Goal: Information Seeking & Learning: Learn about a topic

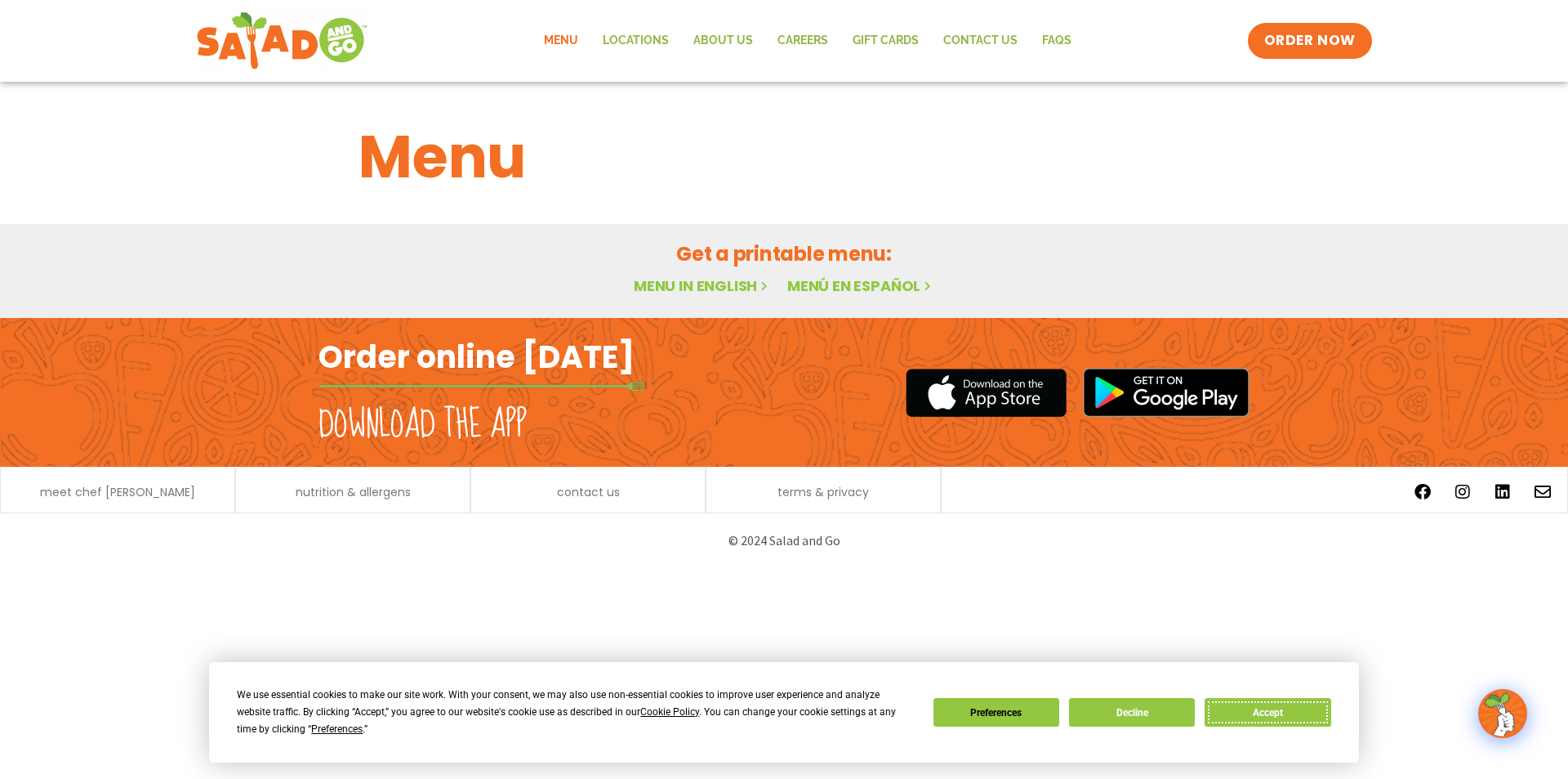
click at [1250, 711] on button "Accept" at bounding box center [1268, 711] width 126 height 29
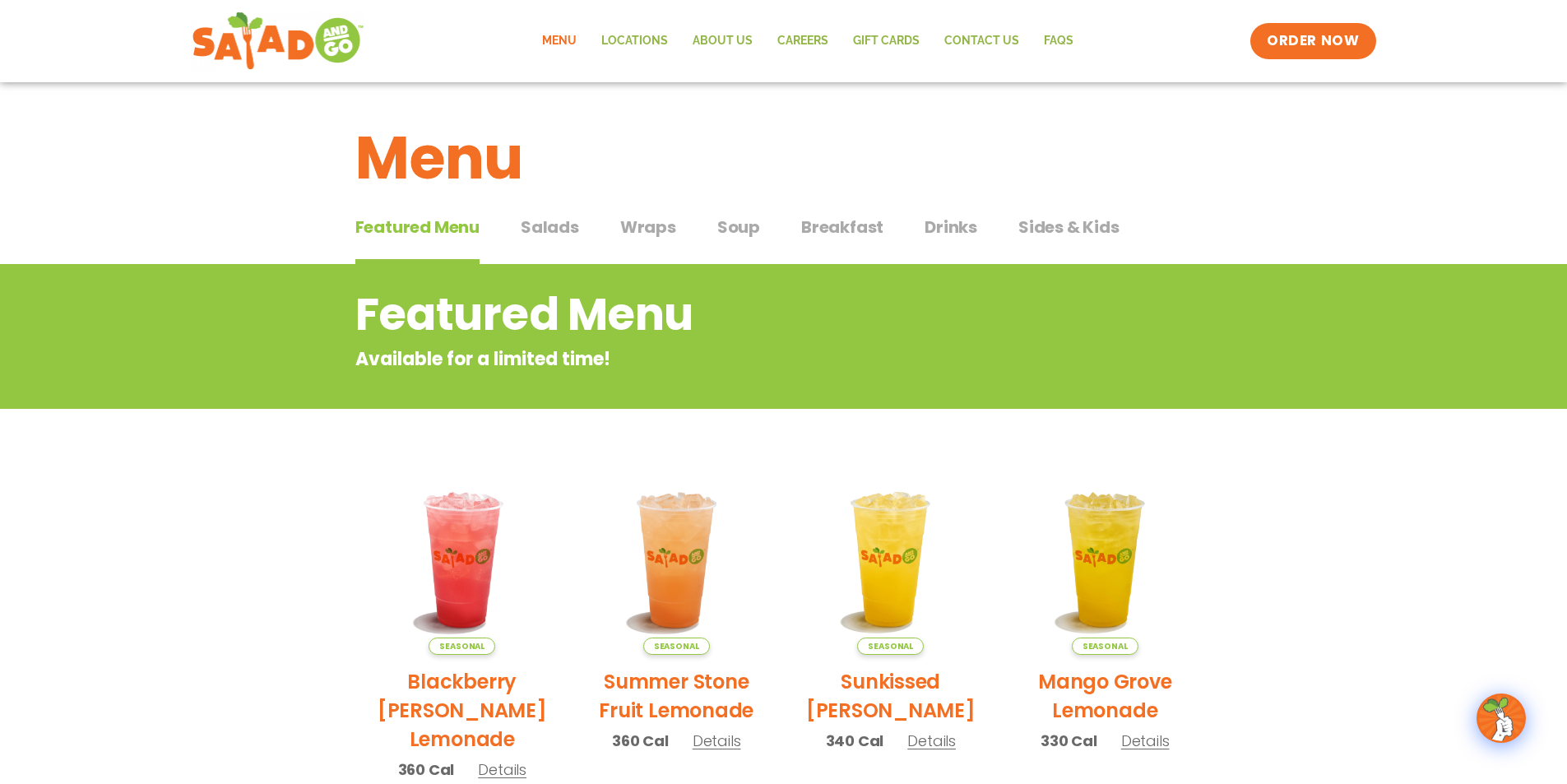
click at [658, 238] on span "Wraps" at bounding box center [648, 227] width 56 height 24
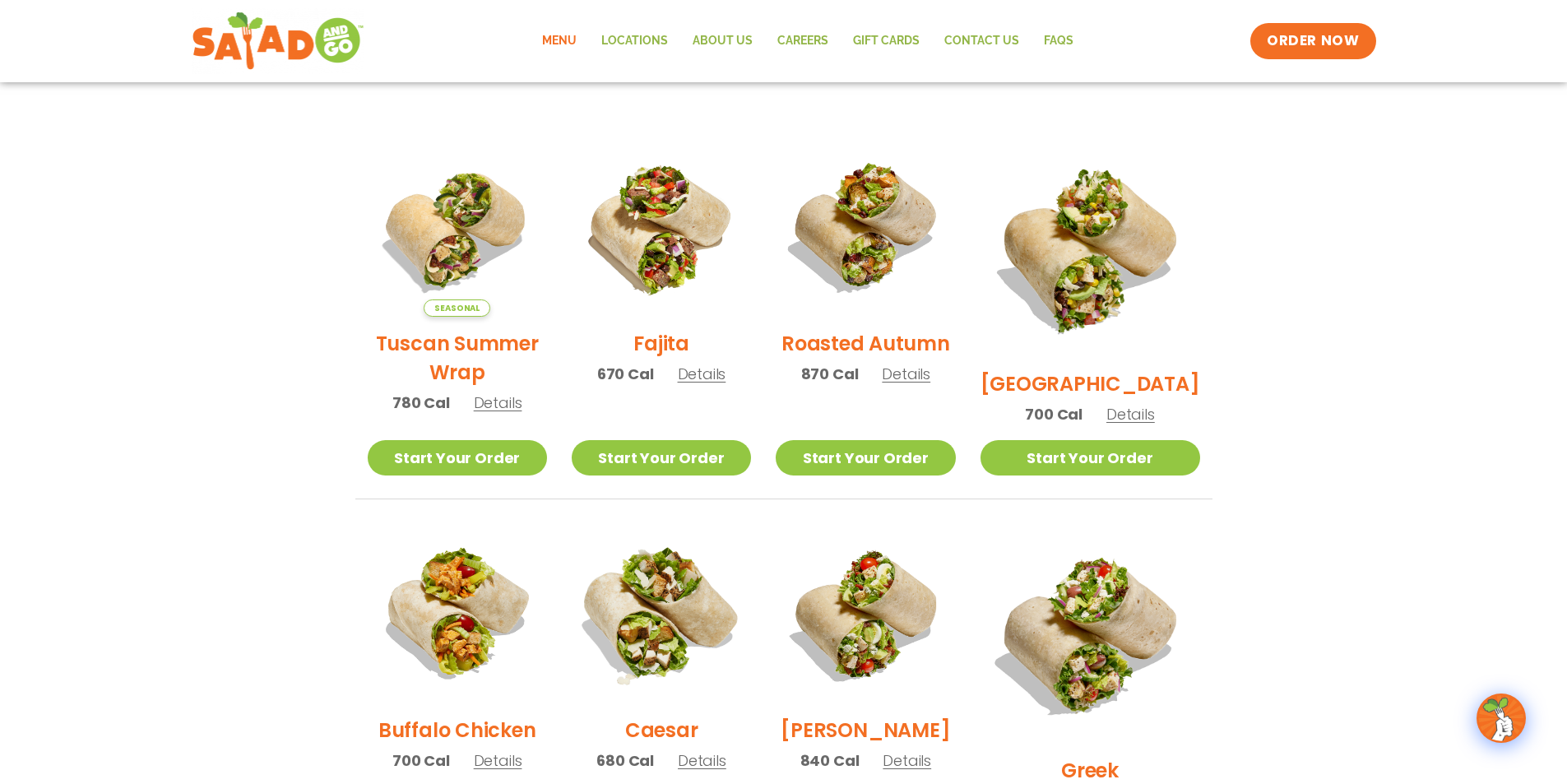
scroll to position [411, 0]
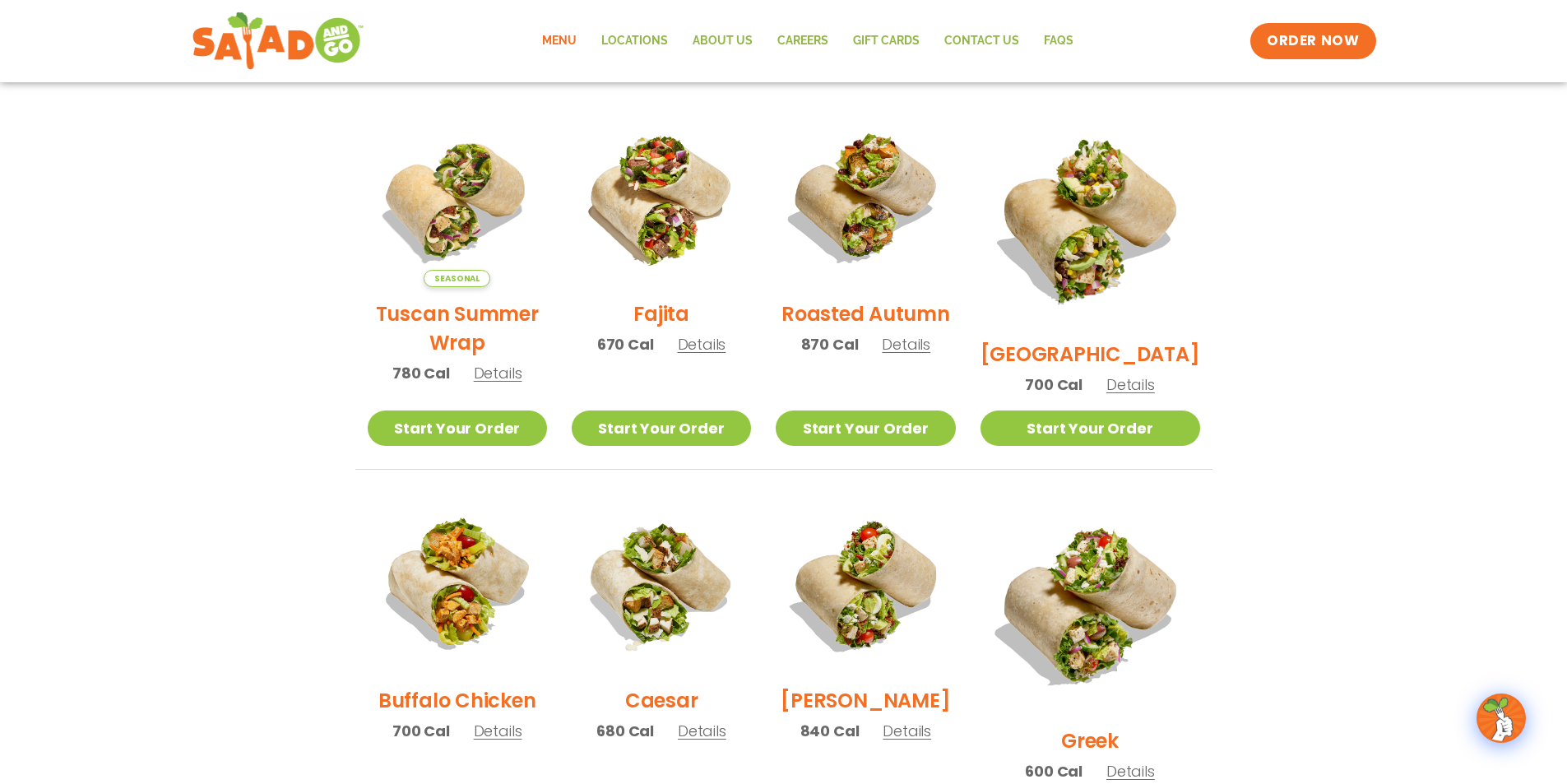
click at [726, 354] on span "Details" at bounding box center [702, 344] width 49 height 21
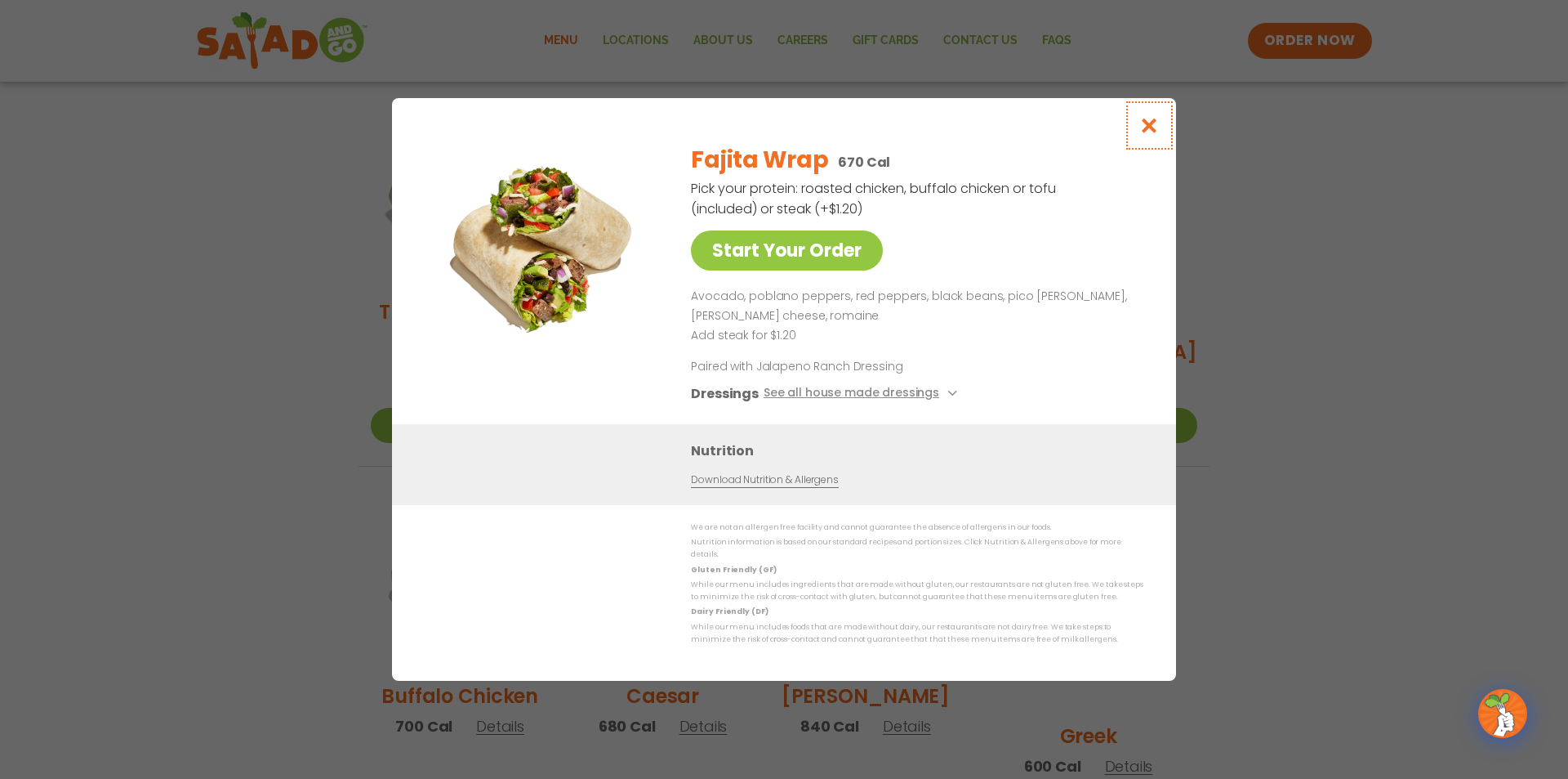
click at [1148, 128] on icon "Close modal" at bounding box center [1149, 125] width 20 height 18
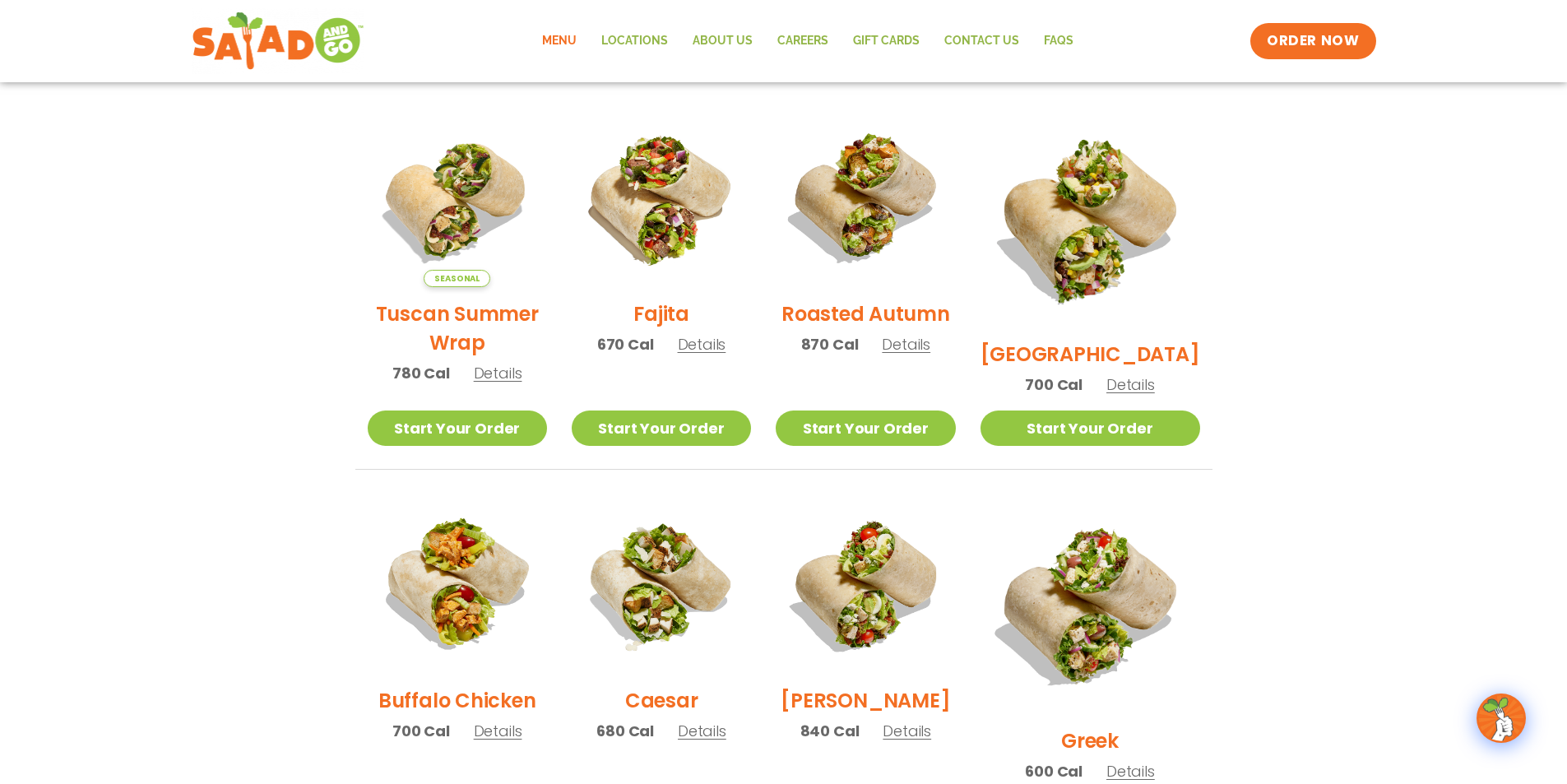
click at [727, 354] on span "Details" at bounding box center [702, 344] width 49 height 21
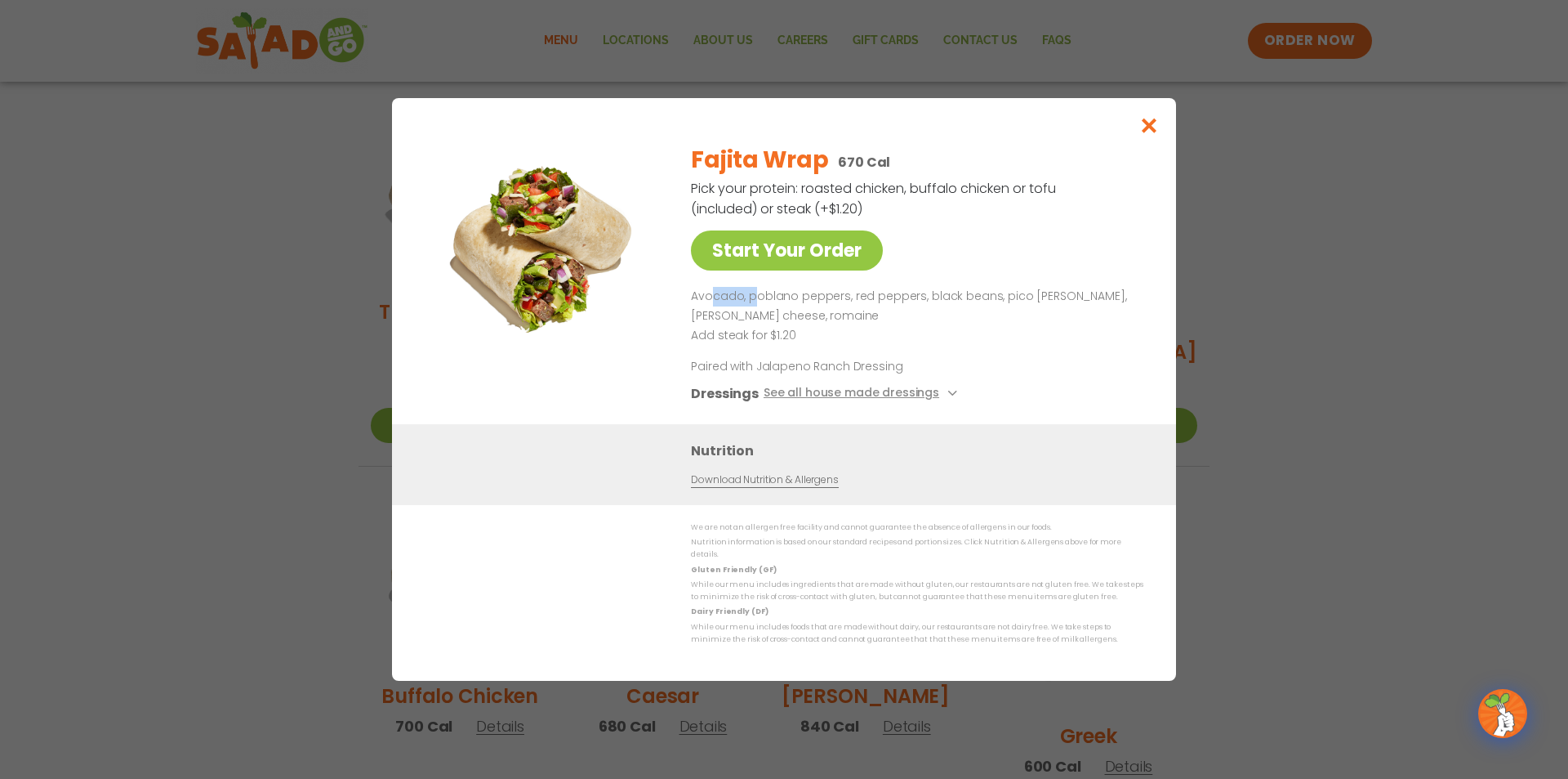
drag, startPoint x: 709, startPoint y: 305, endPoint x: 754, endPoint y: 304, distance: 45.0
click at [752, 304] on p "Avocado, poblano peppers, red peppers, black beans, pico [PERSON_NAME], [PERSON…" at bounding box center [914, 307] width 446 height 39
click at [784, 295] on p "Avocado, poblano peppers, red peppers, black beans, pico [PERSON_NAME], [PERSON…" at bounding box center [914, 307] width 446 height 39
drag, startPoint x: 1063, startPoint y: 303, endPoint x: 1018, endPoint y: 303, distance: 45.0
click at [1018, 303] on p "Avocado, poblano peppers, red peppers, black beans, pico [PERSON_NAME], [PERSON…" at bounding box center [914, 307] width 446 height 39
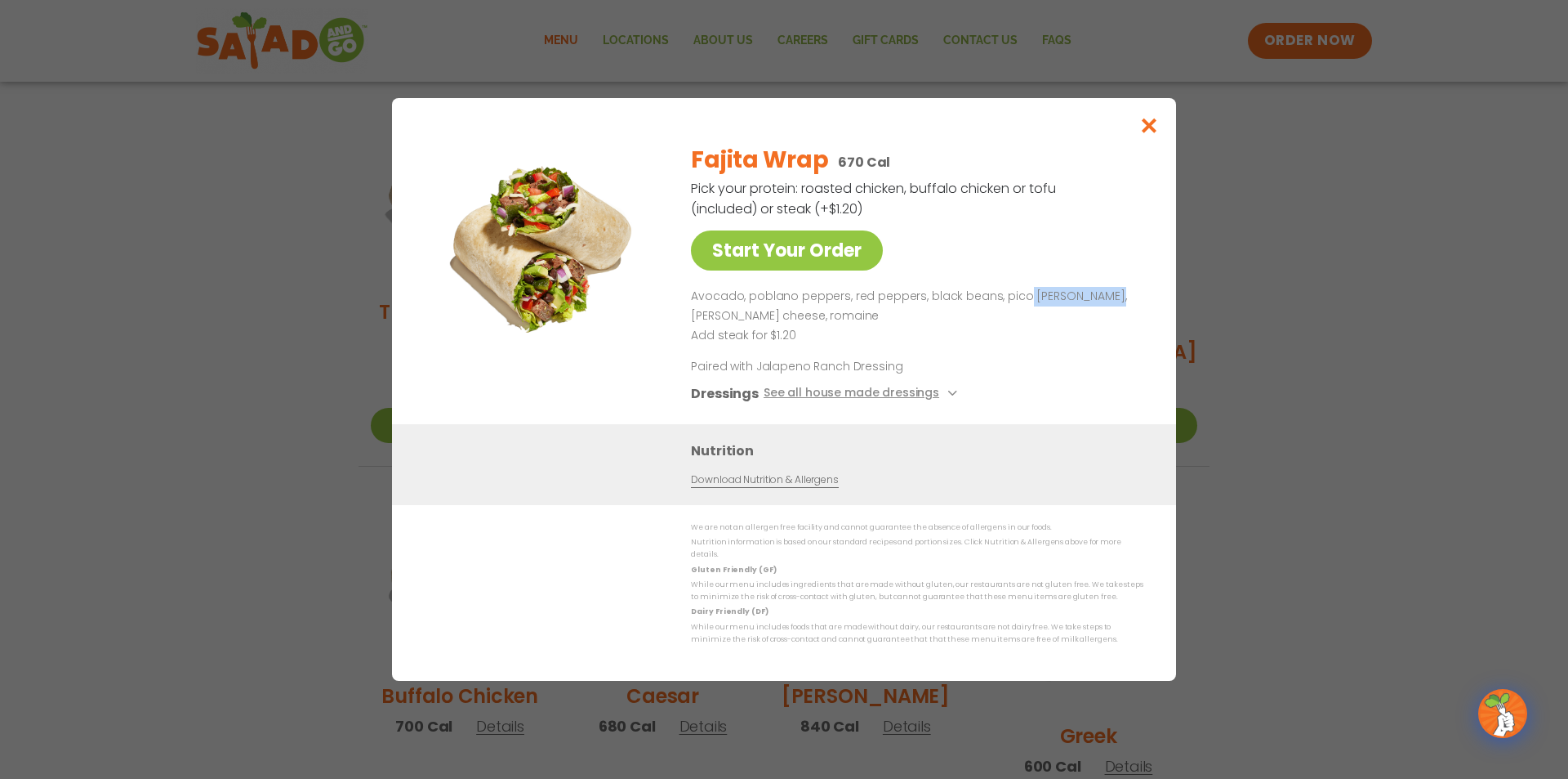
click at [1018, 304] on p "Avocado, poblano peppers, red peppers, black beans, pico [PERSON_NAME], [PERSON…" at bounding box center [914, 307] width 446 height 39
click at [1163, 127] on button "Close modal" at bounding box center [1149, 125] width 53 height 55
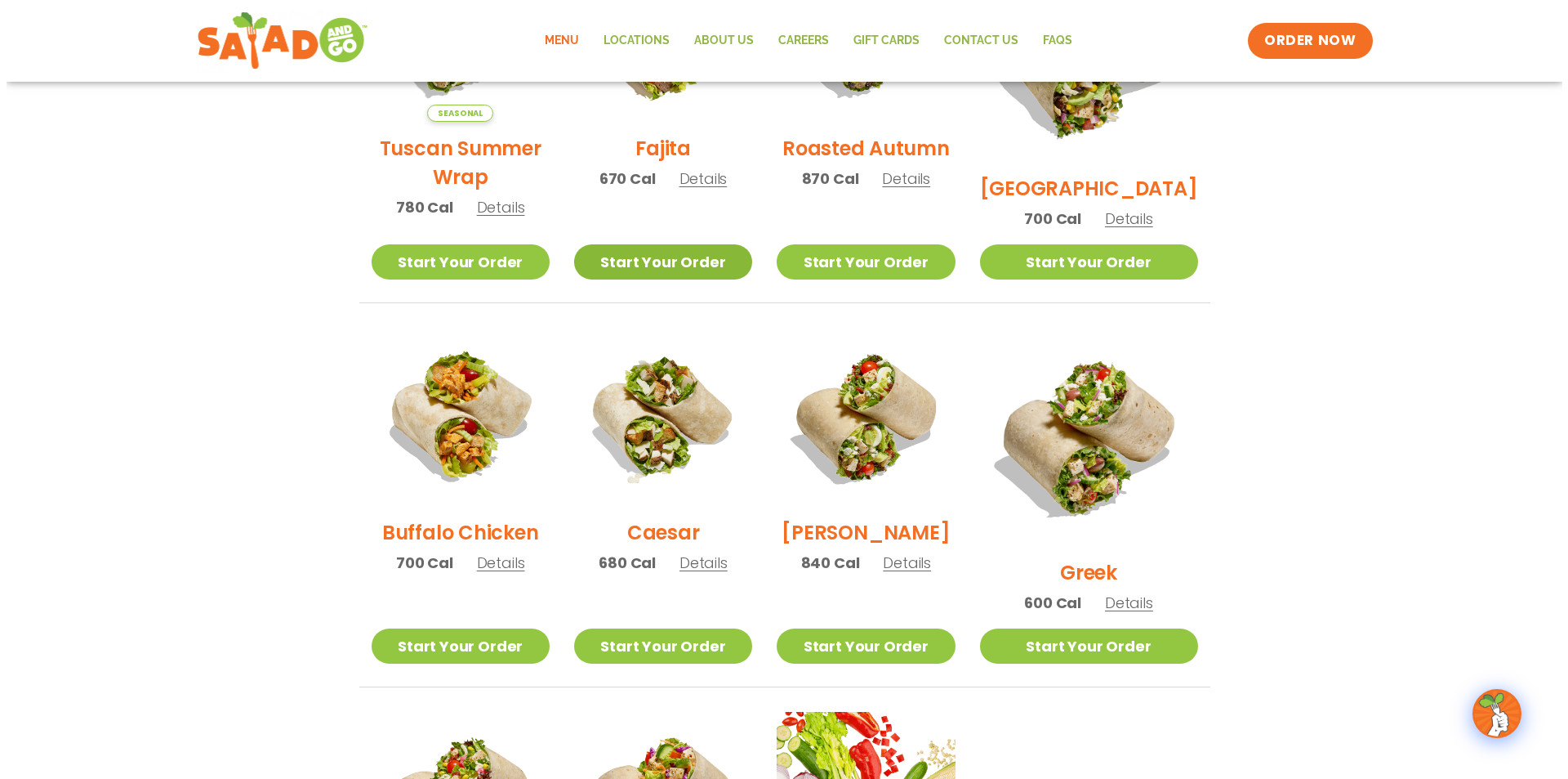
scroll to position [327, 0]
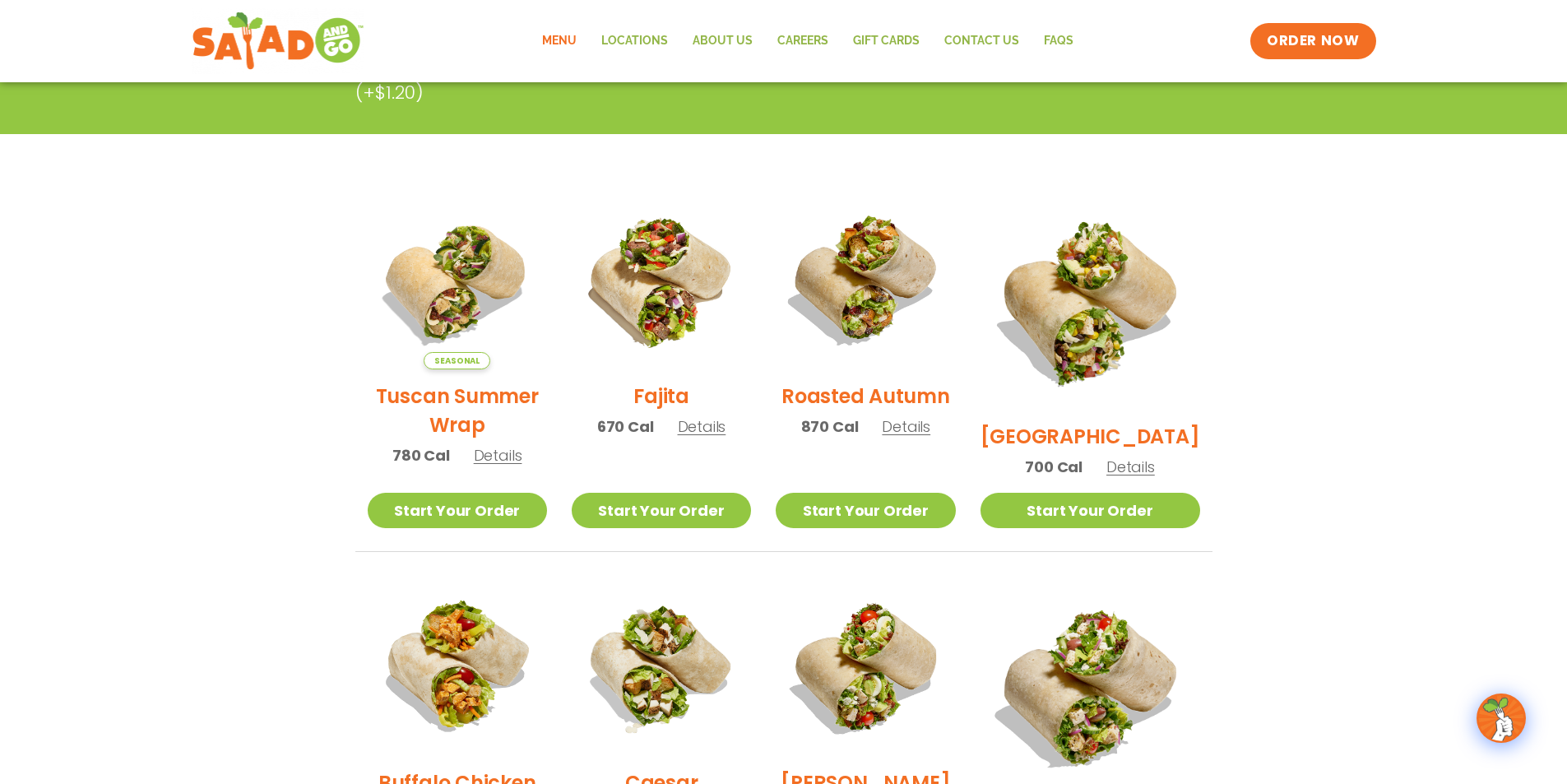
click at [706, 436] on span "Details" at bounding box center [702, 426] width 49 height 21
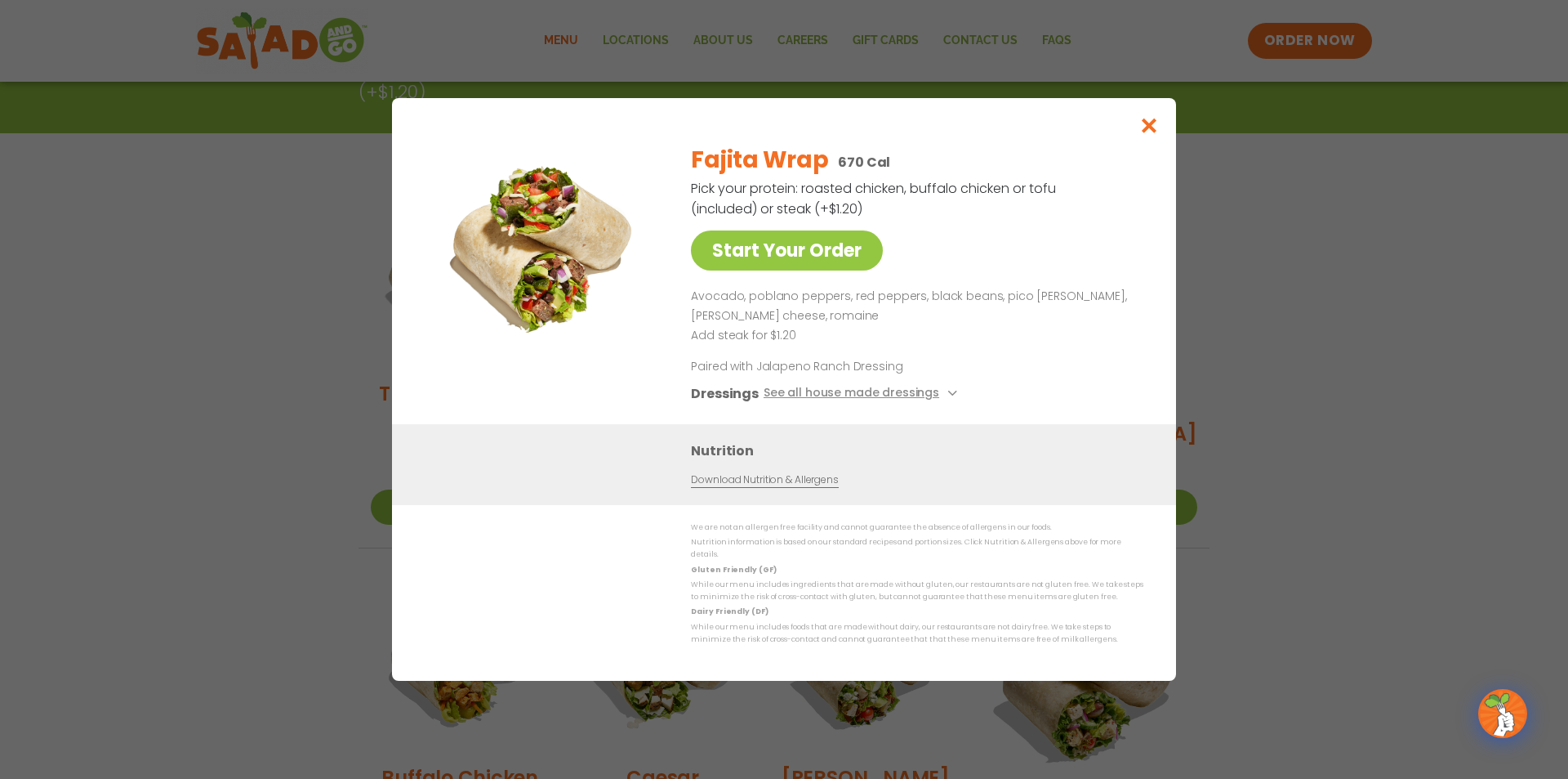
click at [696, 300] on p "Avocado, poblano peppers, red peppers, black beans, pico [PERSON_NAME], [PERSON…" at bounding box center [914, 307] width 446 height 39
drag, startPoint x: 689, startPoint y: 300, endPoint x: 741, endPoint y: 297, distance: 52.1
click at [741, 297] on div "Start Your Order Fajita Wrap 670 Cal Pick your protein: roasted chicken, buffal…" at bounding box center [784, 277] width 719 height 294
drag, startPoint x: 997, startPoint y: 303, endPoint x: 1066, endPoint y: 295, distance: 69.5
click at [1066, 295] on p "Avocado, poblano peppers, red peppers, black beans, pico [PERSON_NAME], [PERSON…" at bounding box center [914, 307] width 446 height 39
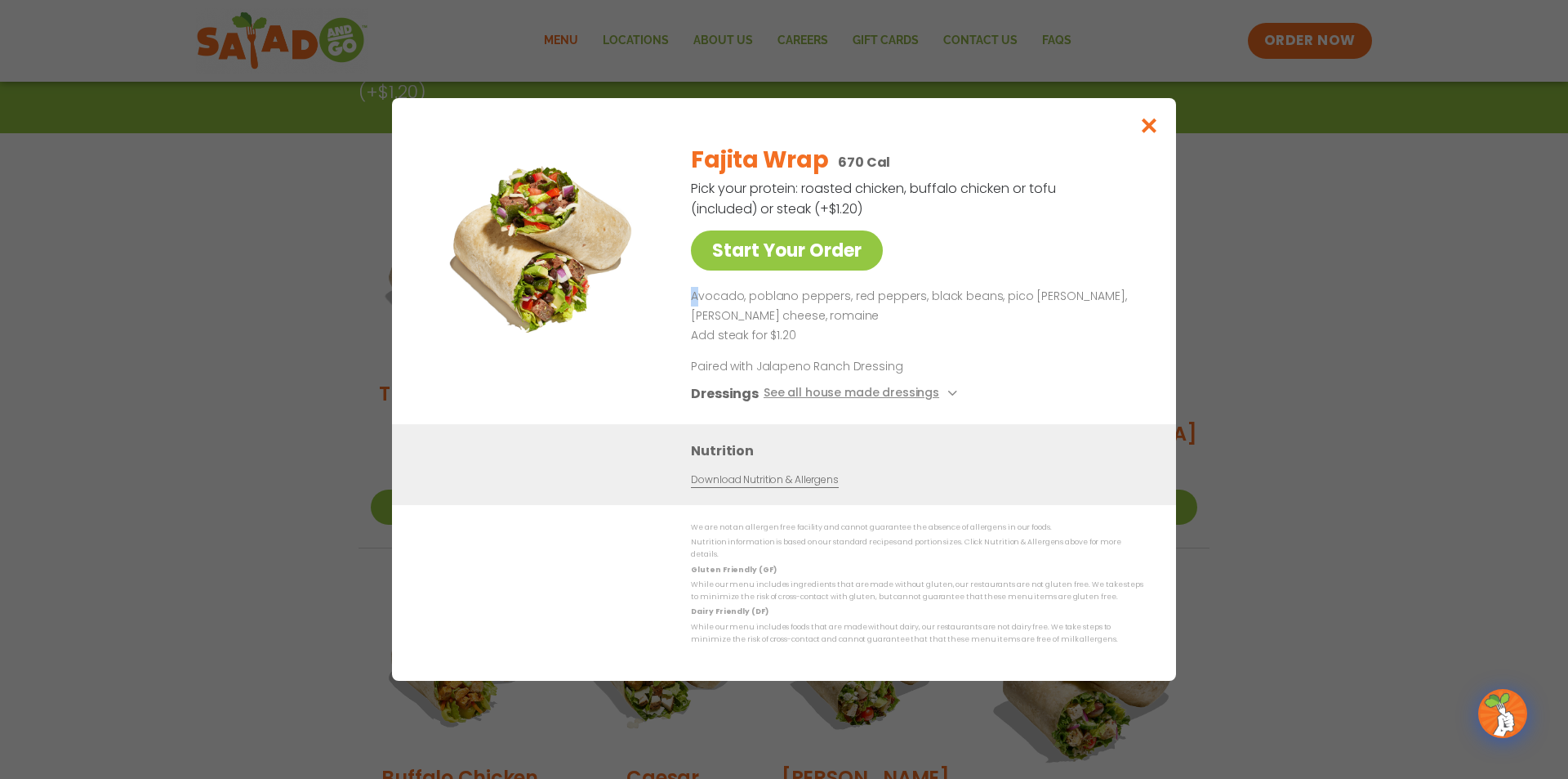
drag, startPoint x: 685, startPoint y: 301, endPoint x: 701, endPoint y: 299, distance: 16.1
click at [701, 299] on div "Start Your Order Fajita Wrap 670 Cal Pick your protein: roasted chicken, buffal…" at bounding box center [784, 277] width 719 height 294
click at [694, 300] on p "Avocado, poblano peppers, red peppers, black beans, pico [PERSON_NAME], [PERSON…" at bounding box center [914, 307] width 446 height 39
drag, startPoint x: 686, startPoint y: 294, endPoint x: 715, endPoint y: 295, distance: 29.0
click at [713, 294] on div "Start Your Order Fajita Wrap 670 Cal Pick your protein: roasted chicken, buffal…" at bounding box center [784, 277] width 719 height 294
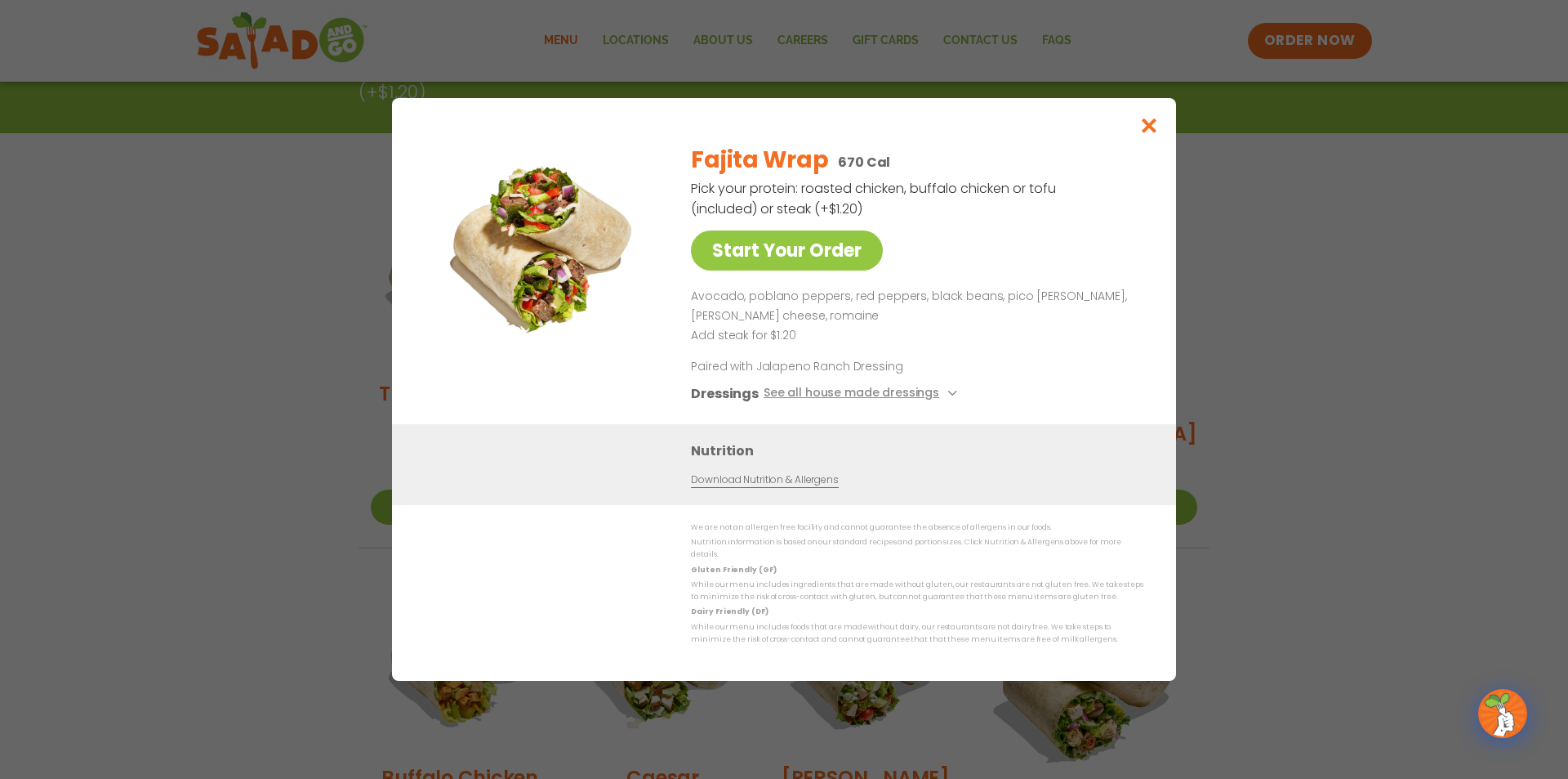
click at [725, 288] on div "Fajita Wrap 670 Cal Pick your protein: roasted chicken, buffalo chicken or tofu…" at bounding box center [914, 277] width 446 height 294
click at [719, 306] on p "Avocado, poblano peppers, red peppers, black beans, pico [PERSON_NAME], [PERSON…" at bounding box center [914, 307] width 446 height 39
click at [1037, 301] on p "Avocado, poblano peppers, red peppers, black beans, pico [PERSON_NAME], [PERSON…" at bounding box center [914, 307] width 446 height 39
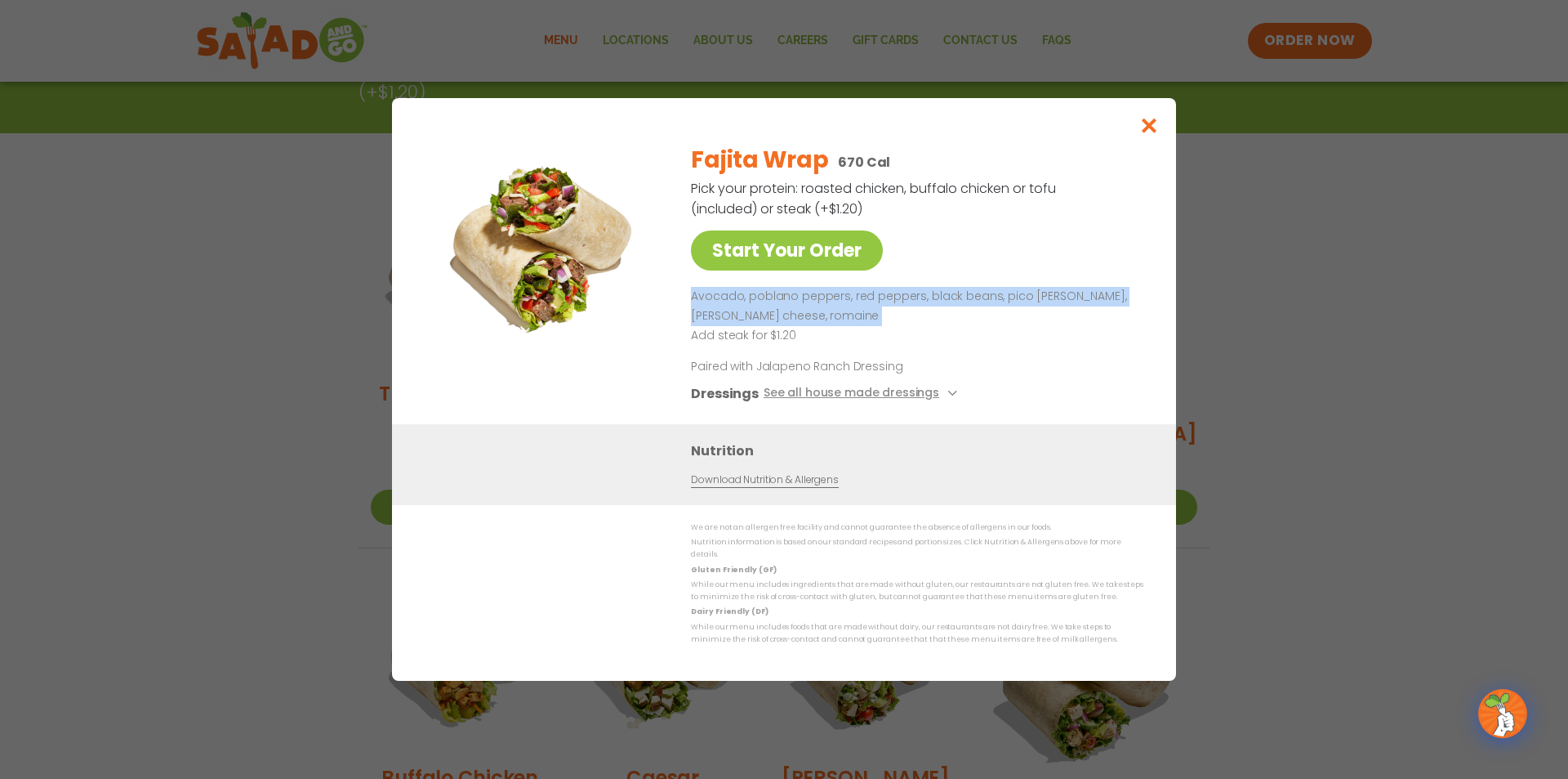
click at [1037, 301] on p "Avocado, poblano peppers, red peppers, black beans, pico [PERSON_NAME], [PERSON…" at bounding box center [914, 307] width 446 height 39
click at [1041, 299] on p "Avocado, poblano peppers, red peppers, black beans, pico [PERSON_NAME], [PERSON…" at bounding box center [914, 307] width 446 height 39
